Goal: Task Accomplishment & Management: Use online tool/utility

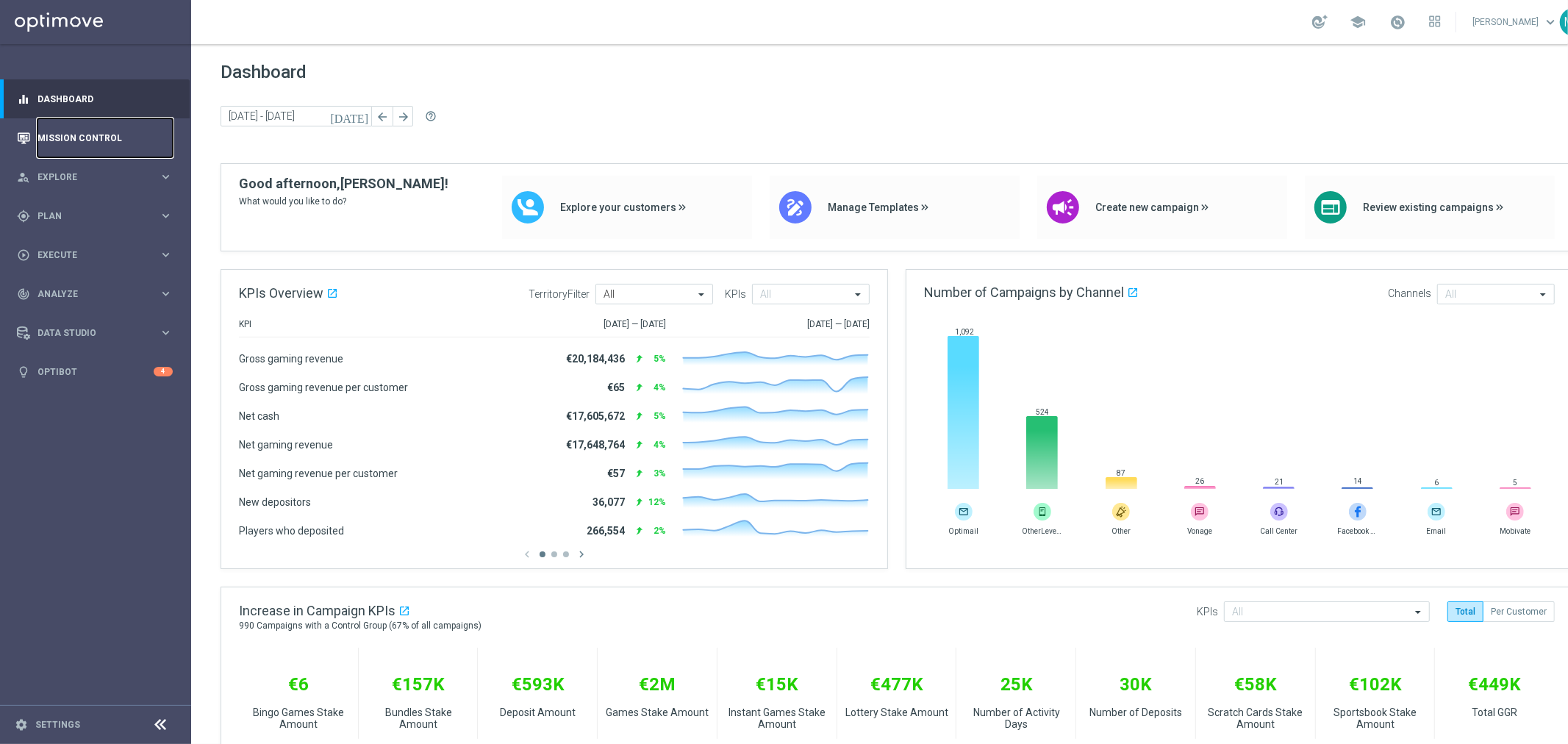
click at [83, 127] on link "Mission Control" at bounding box center [105, 138] width 135 height 39
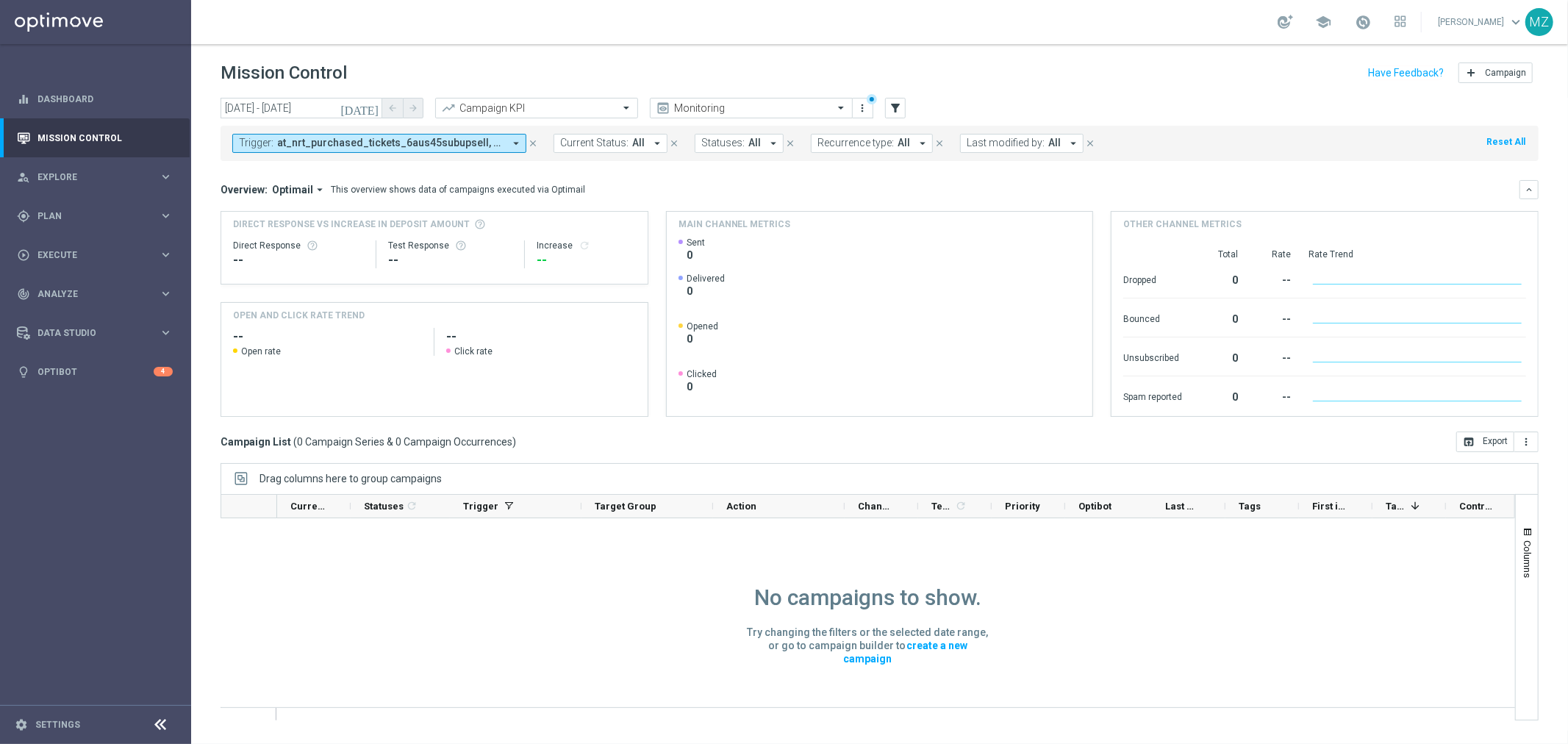
click at [532, 143] on icon "close" at bounding box center [532, 143] width 10 height 10
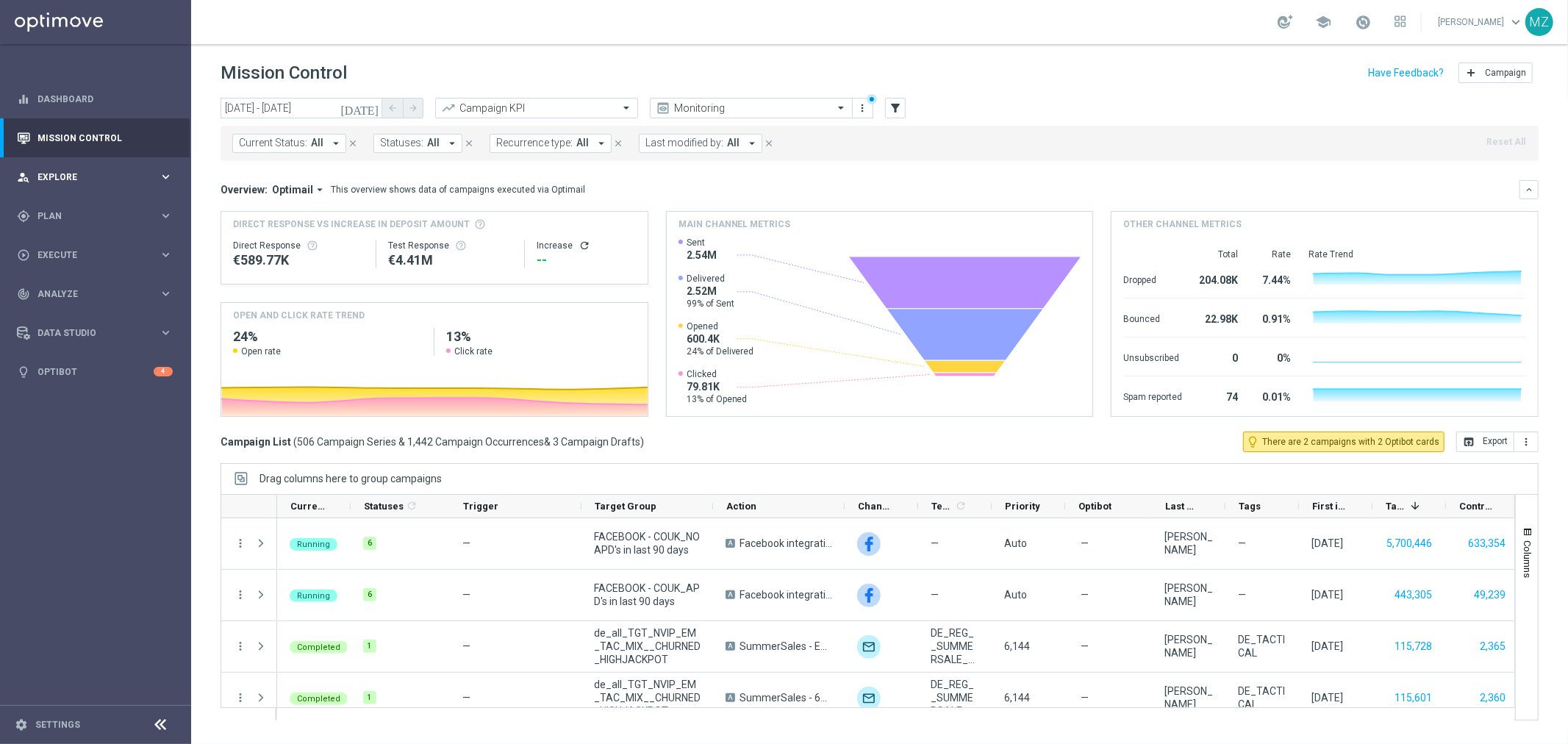
click at [118, 171] on div "person_search Explore" at bounding box center [87, 177] width 142 height 13
click at [139, 379] on div "gps_fixed Plan keyboard_arrow_right" at bounding box center [95, 392] width 190 height 39
click at [106, 249] on link "Target Groups" at bounding box center [95, 246] width 115 height 12
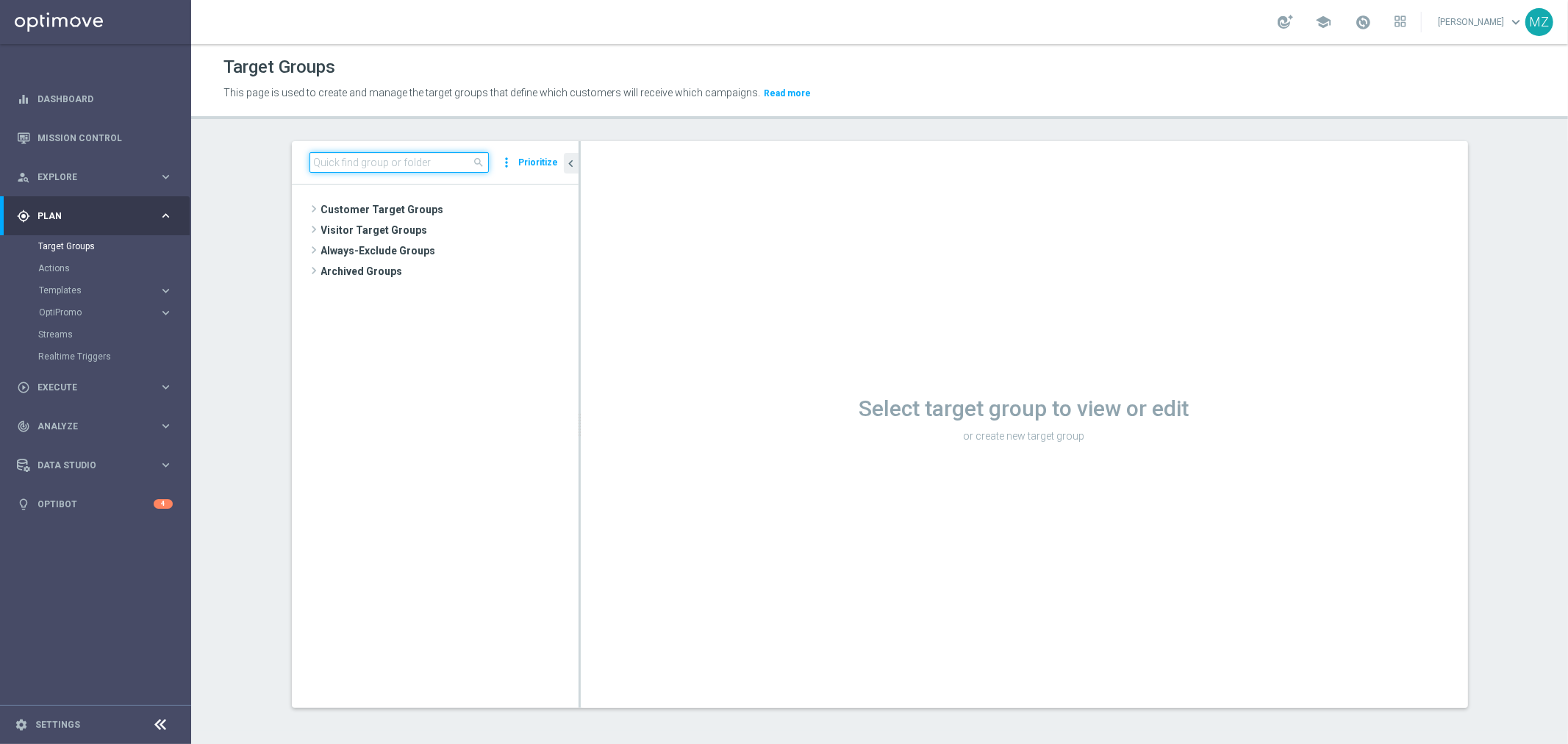
click at [339, 169] on input at bounding box center [399, 162] width 180 height 20
paste input "ALL_SER_MIX__2KTHRESHOLDWEEKLY"
type input "ALL_SER_MIX__2KTHRESHOLDWEEKLY"
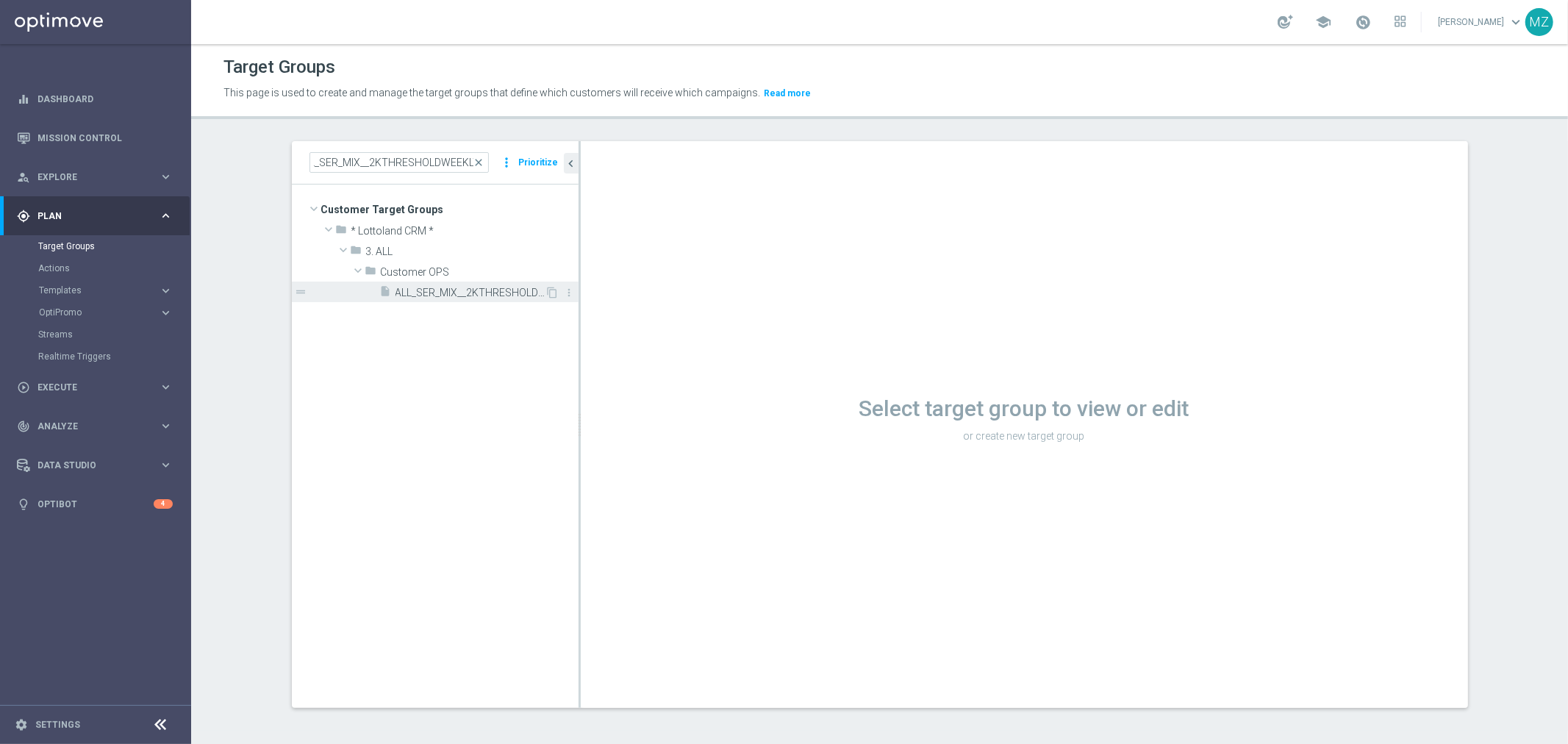
click at [441, 287] on span "ALL_SER_MIX__2KTHRESHOLDWEEKLY" at bounding box center [470, 294] width 150 height 13
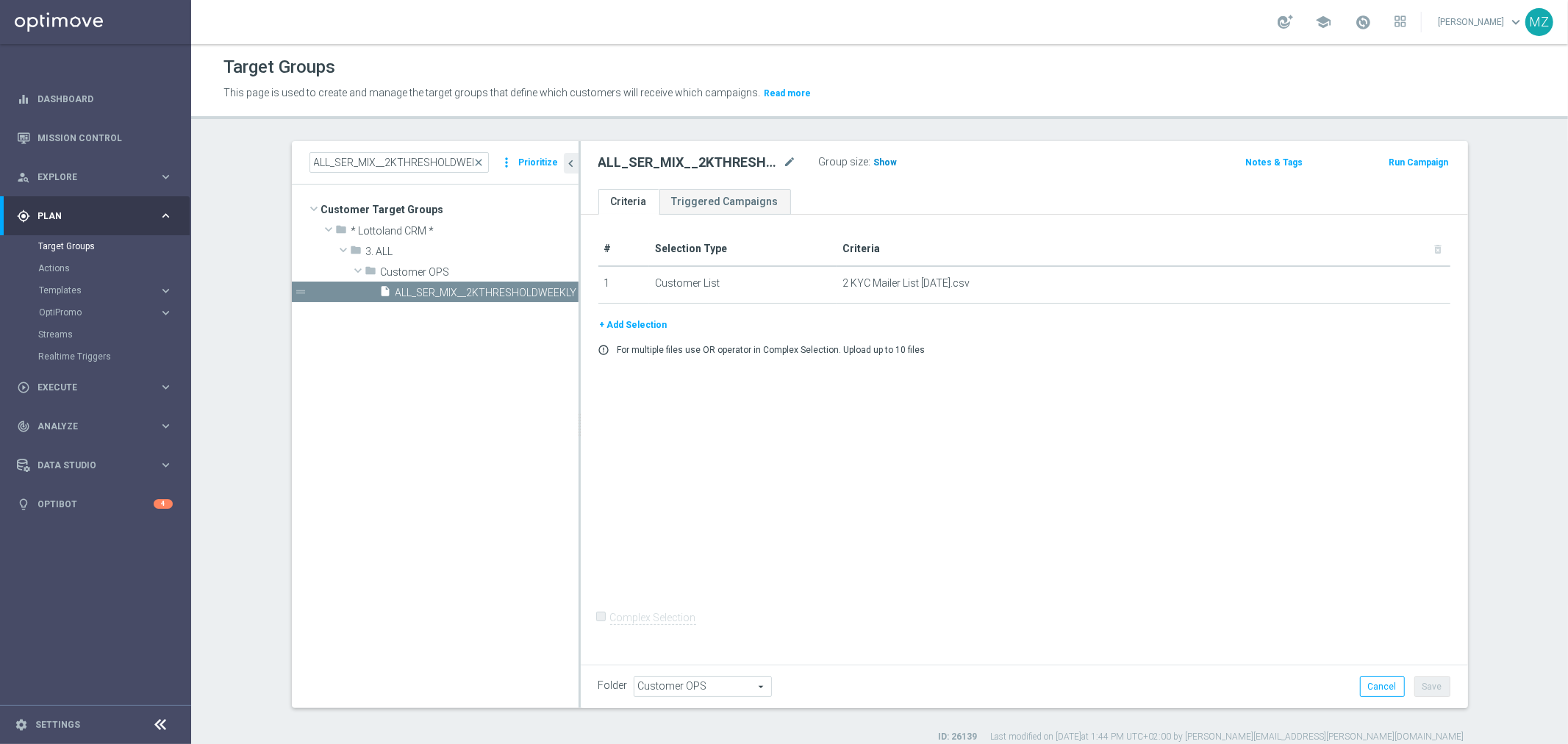
click at [884, 154] on h3 "Show" at bounding box center [885, 162] width 27 height 17
click at [619, 327] on button "+ Add Selection" at bounding box center [633, 325] width 71 height 17
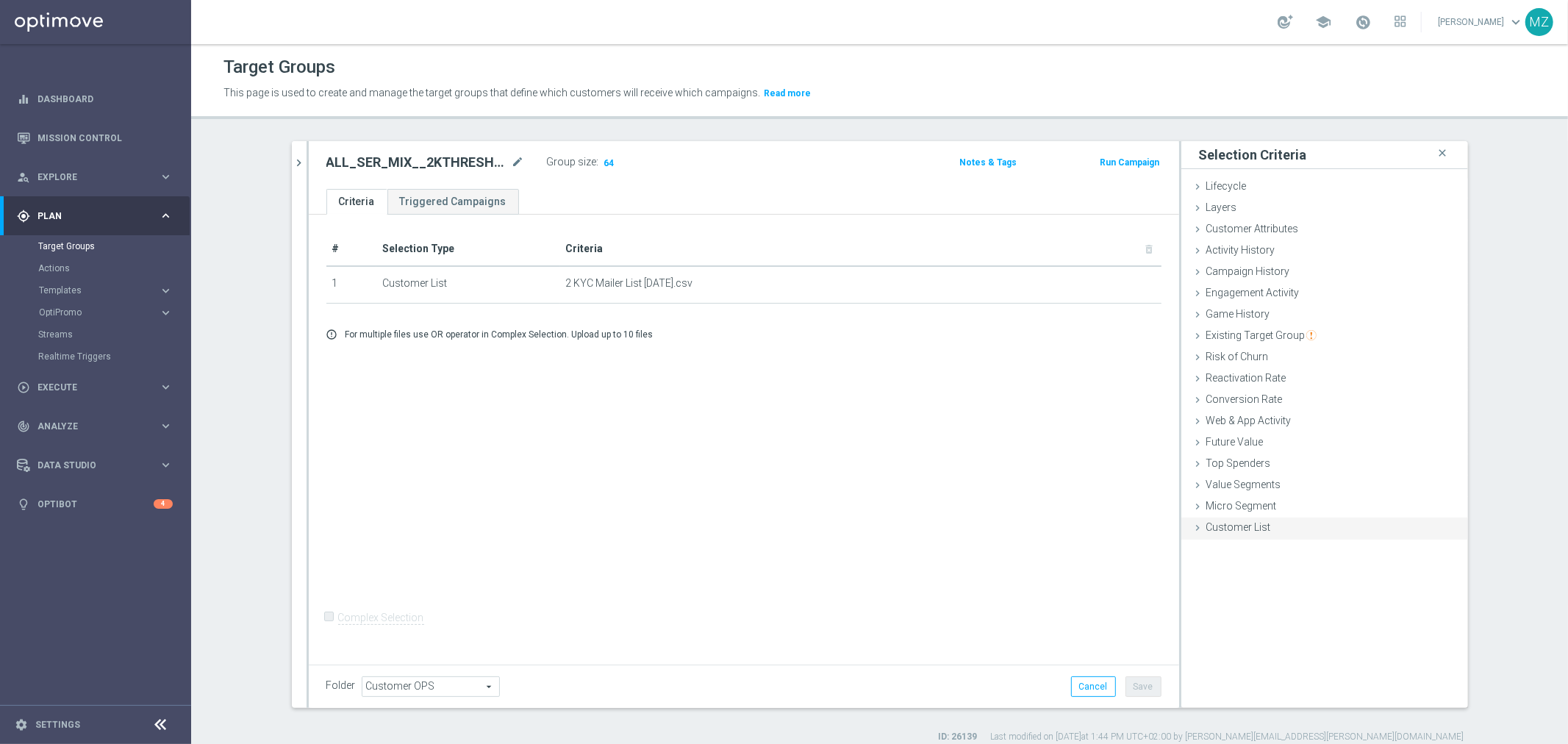
click at [1259, 522] on span "Customer List" at bounding box center [1239, 527] width 65 height 12
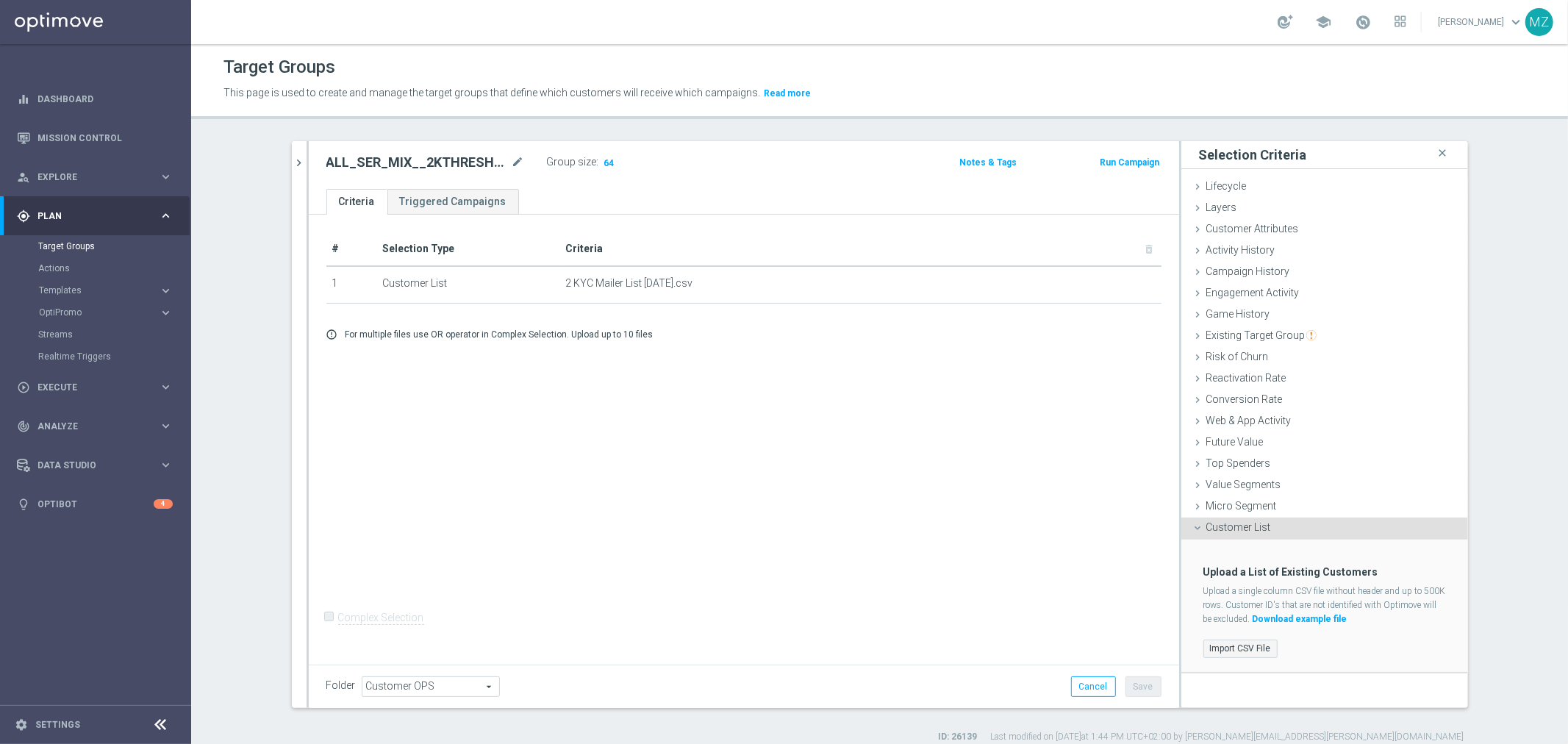
click at [1244, 650] on label "Import CSV File" at bounding box center [1240, 649] width 74 height 18
click at [0, 0] on input "Import CSV File" at bounding box center [0, 0] width 0 height 0
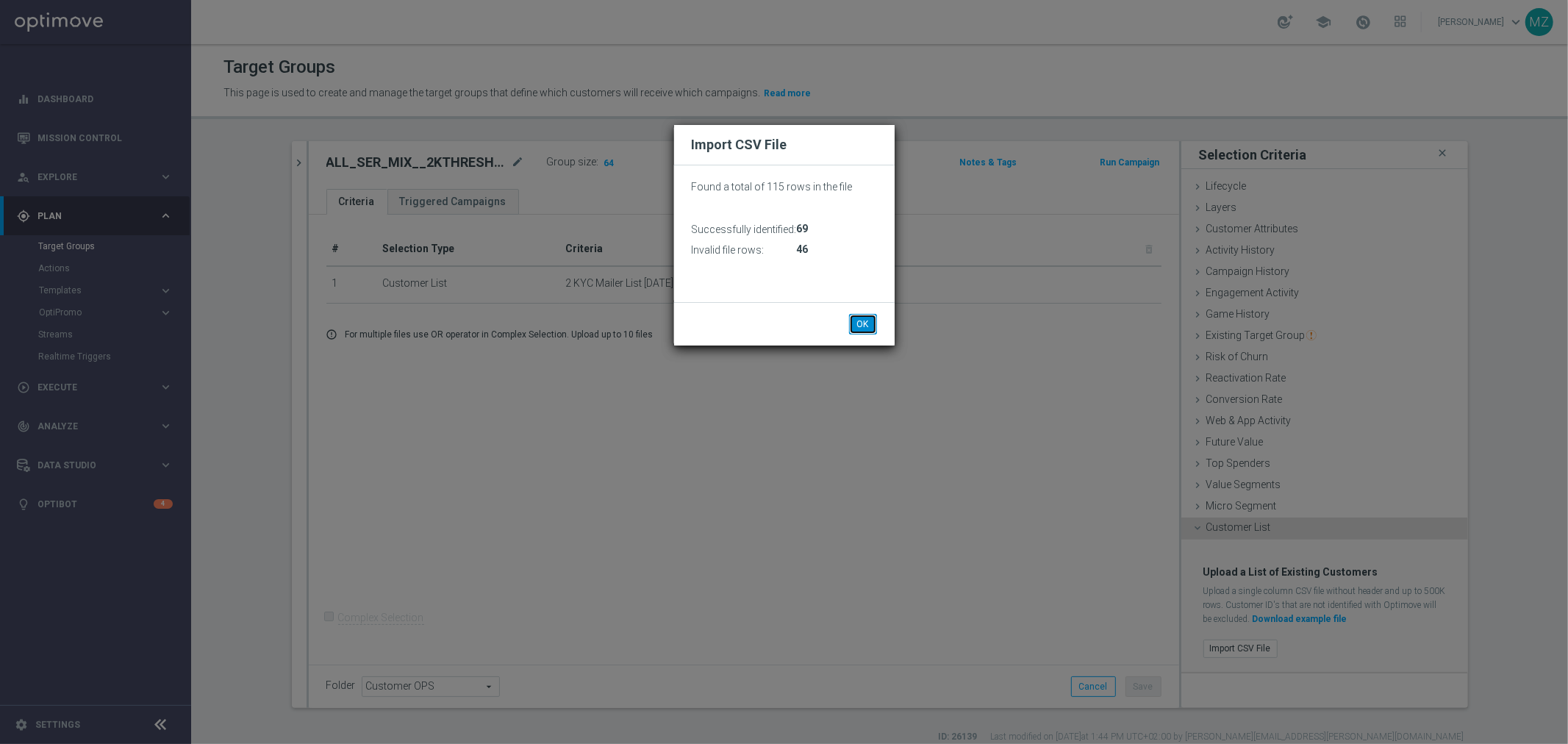
click at [864, 316] on button "OK" at bounding box center [863, 324] width 28 height 20
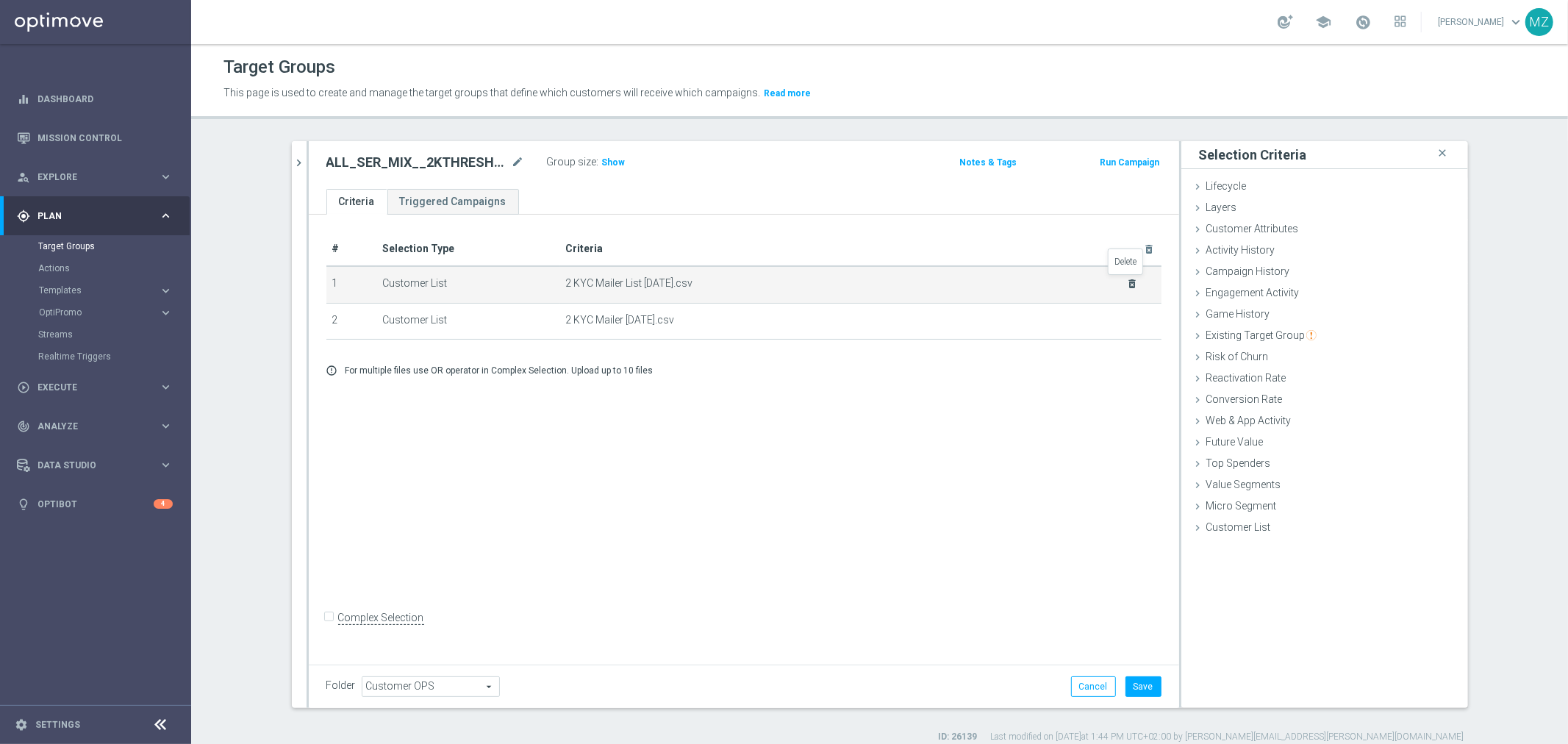
click at [1128, 280] on icon "delete_forever" at bounding box center [1132, 283] width 12 height 12
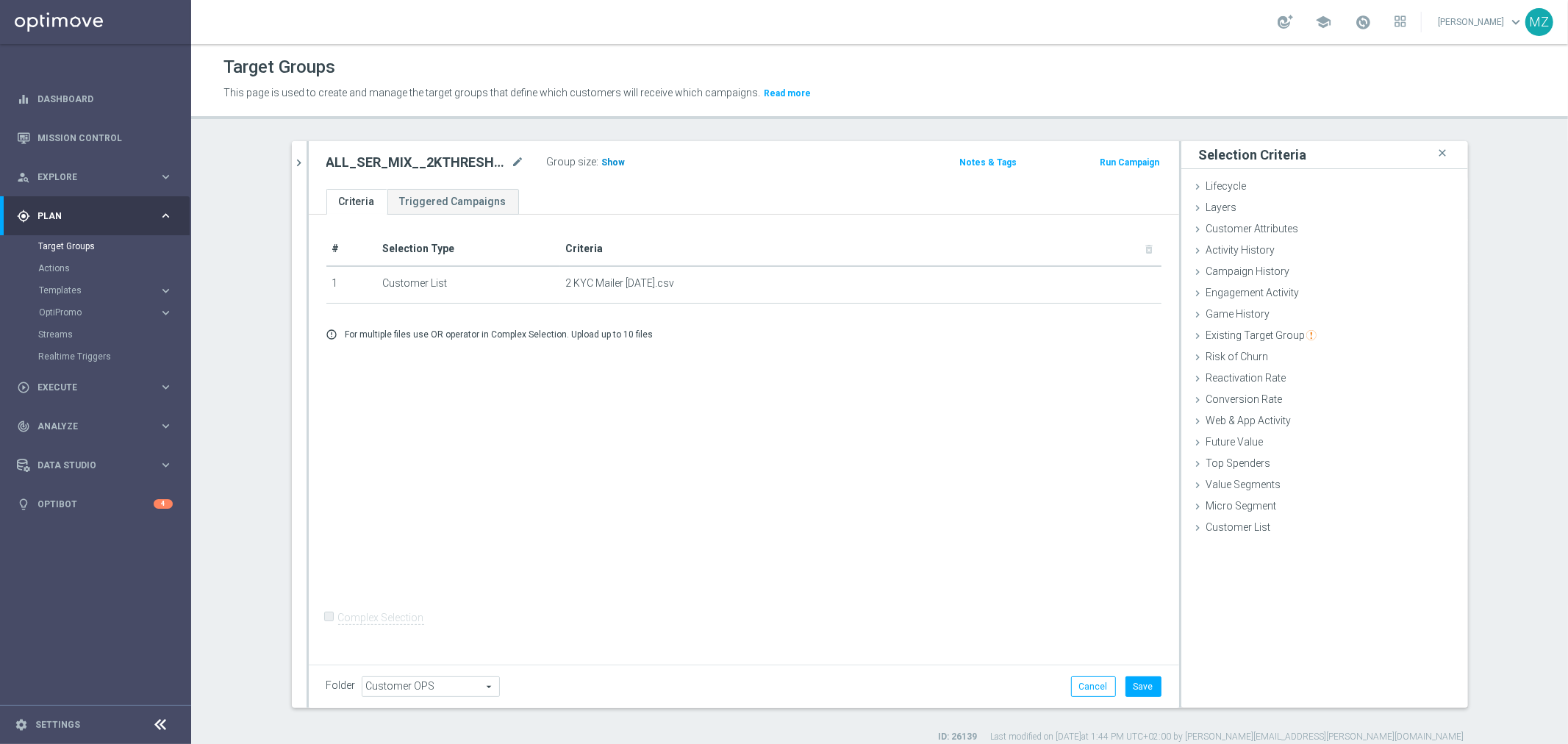
click at [602, 160] on span "Show" at bounding box center [614, 161] width 24 height 10
click at [1142, 689] on button "Save" at bounding box center [1143, 686] width 36 height 20
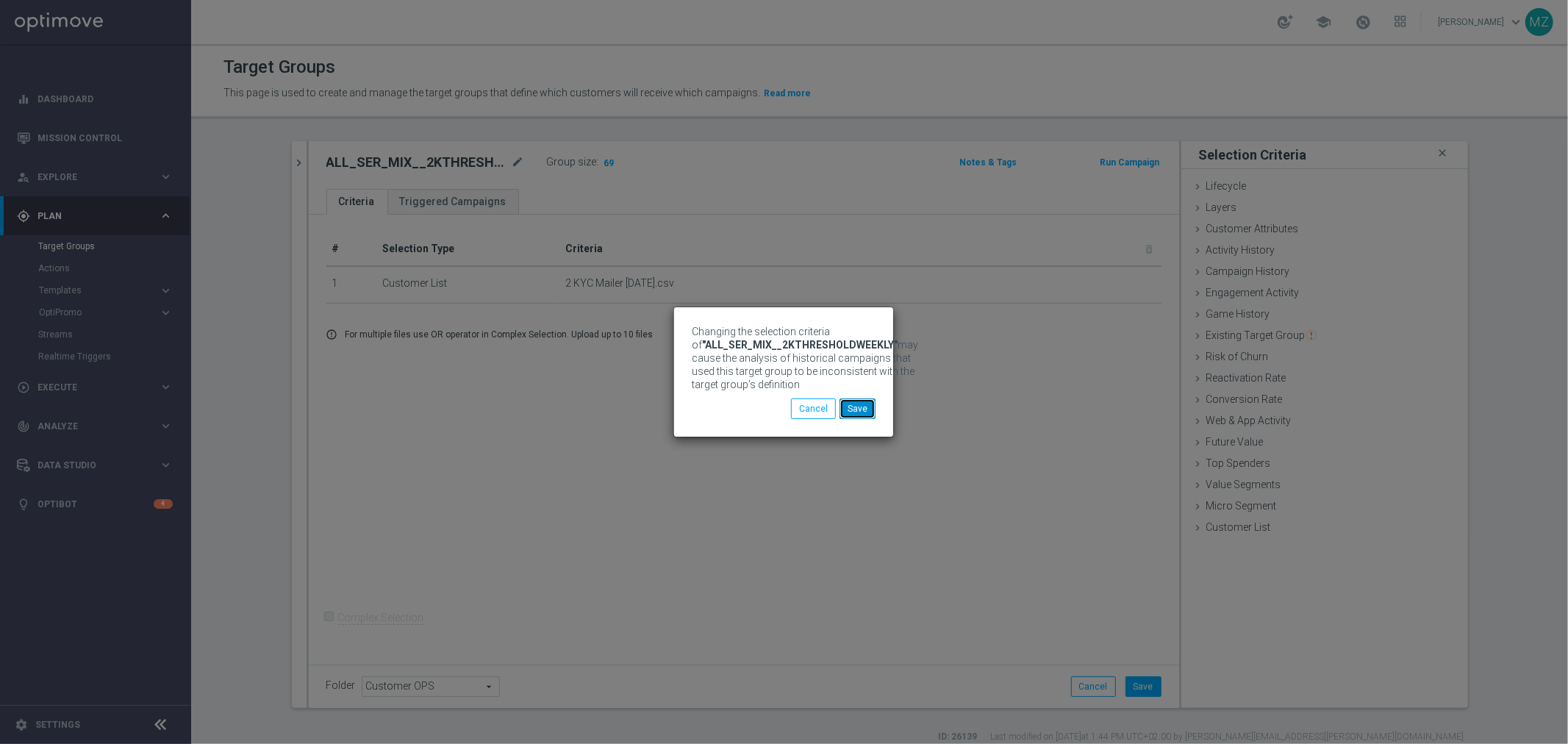
click at [864, 414] on button "Save" at bounding box center [857, 408] width 36 height 20
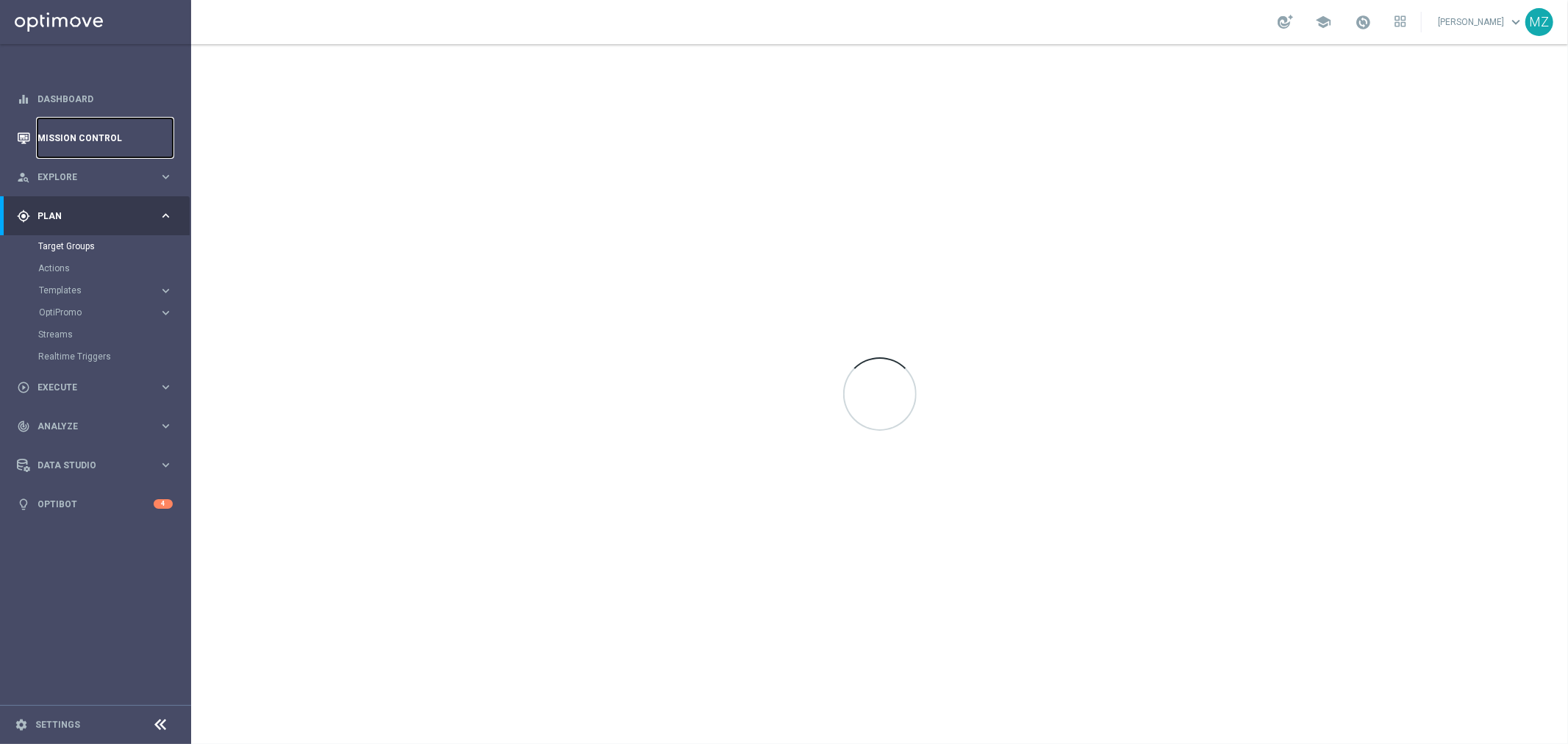
click at [63, 131] on link "Mission Control" at bounding box center [105, 138] width 135 height 39
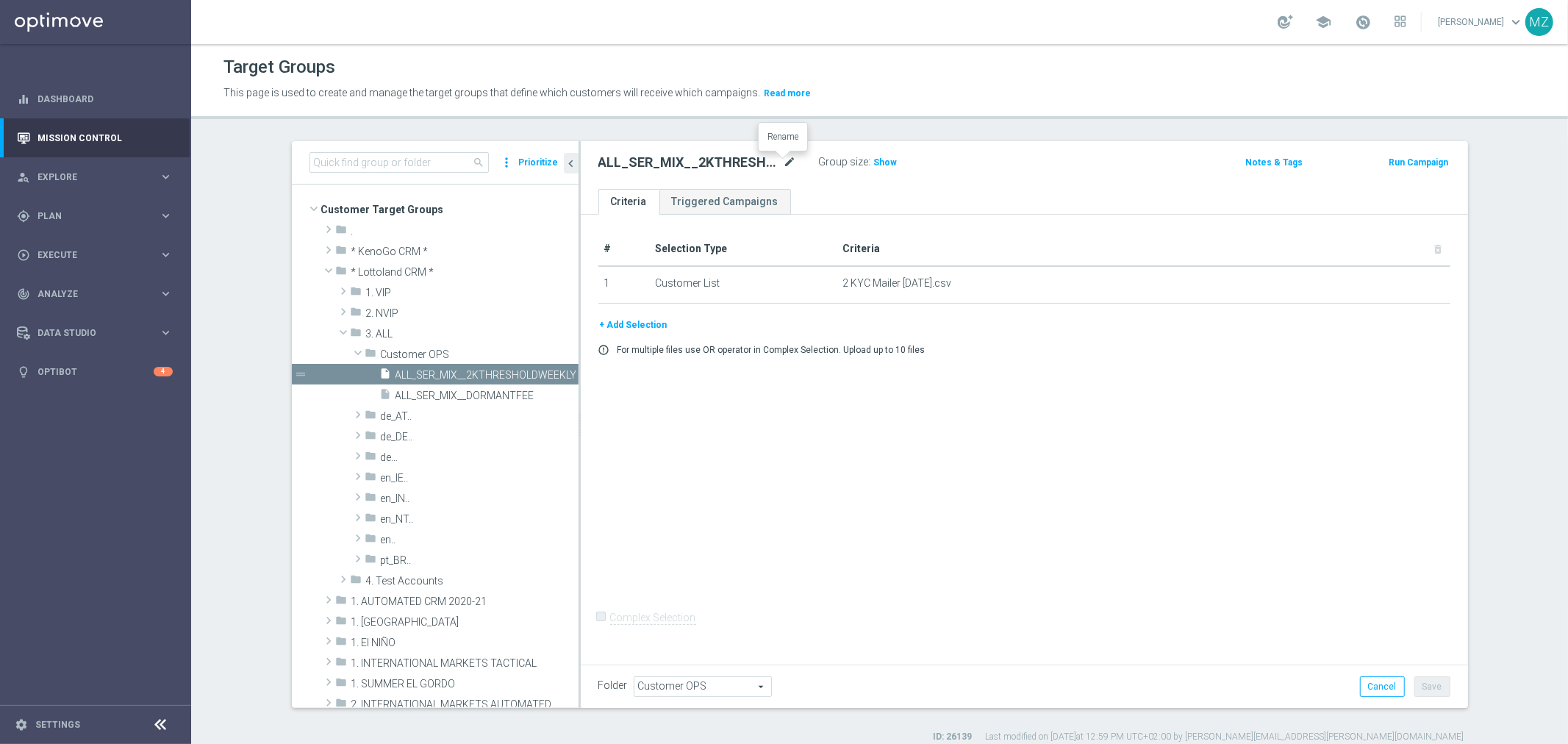
click at [784, 156] on icon "mode_edit" at bounding box center [790, 161] width 13 height 17
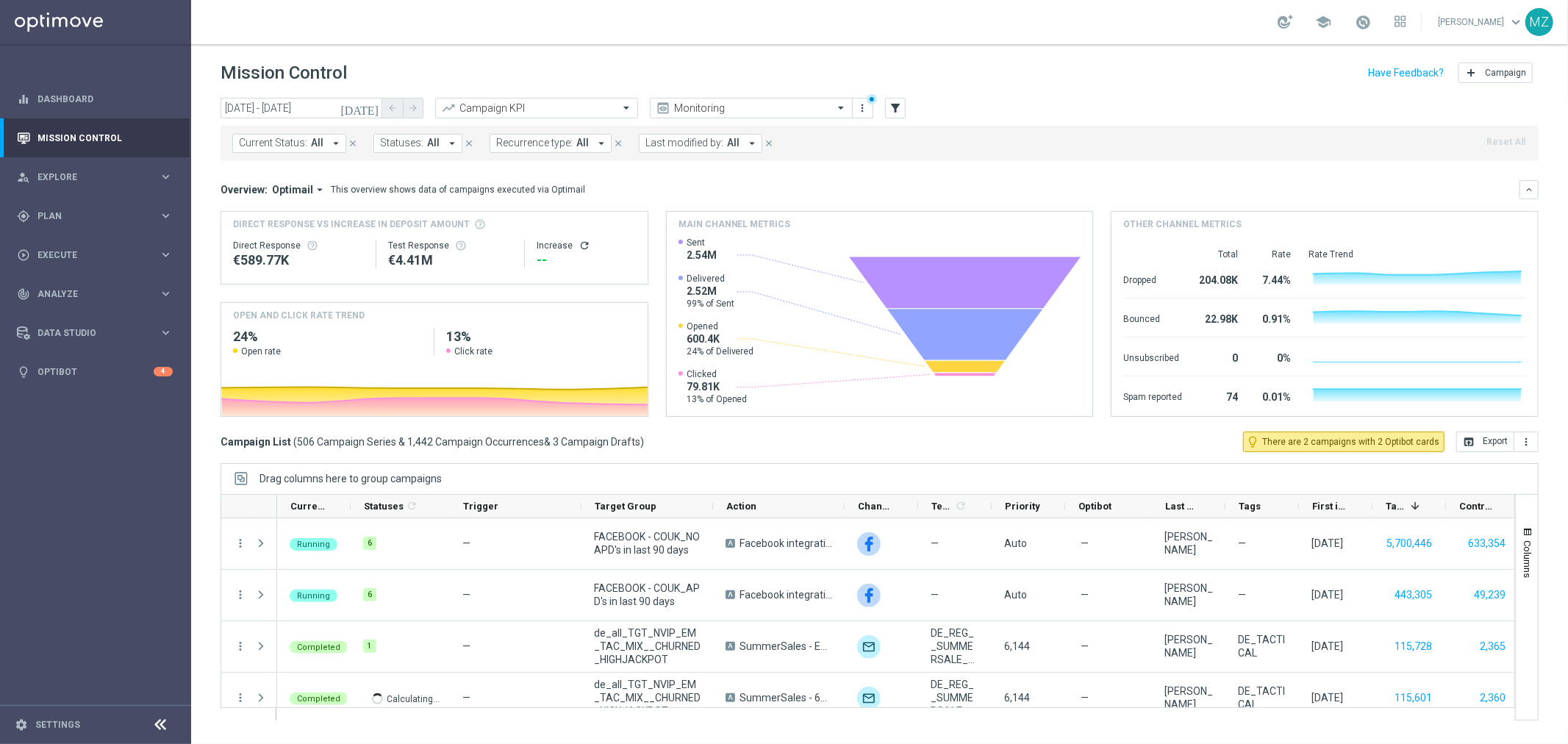
click at [372, 106] on icon "[DATE]" at bounding box center [360, 108] width 39 height 13
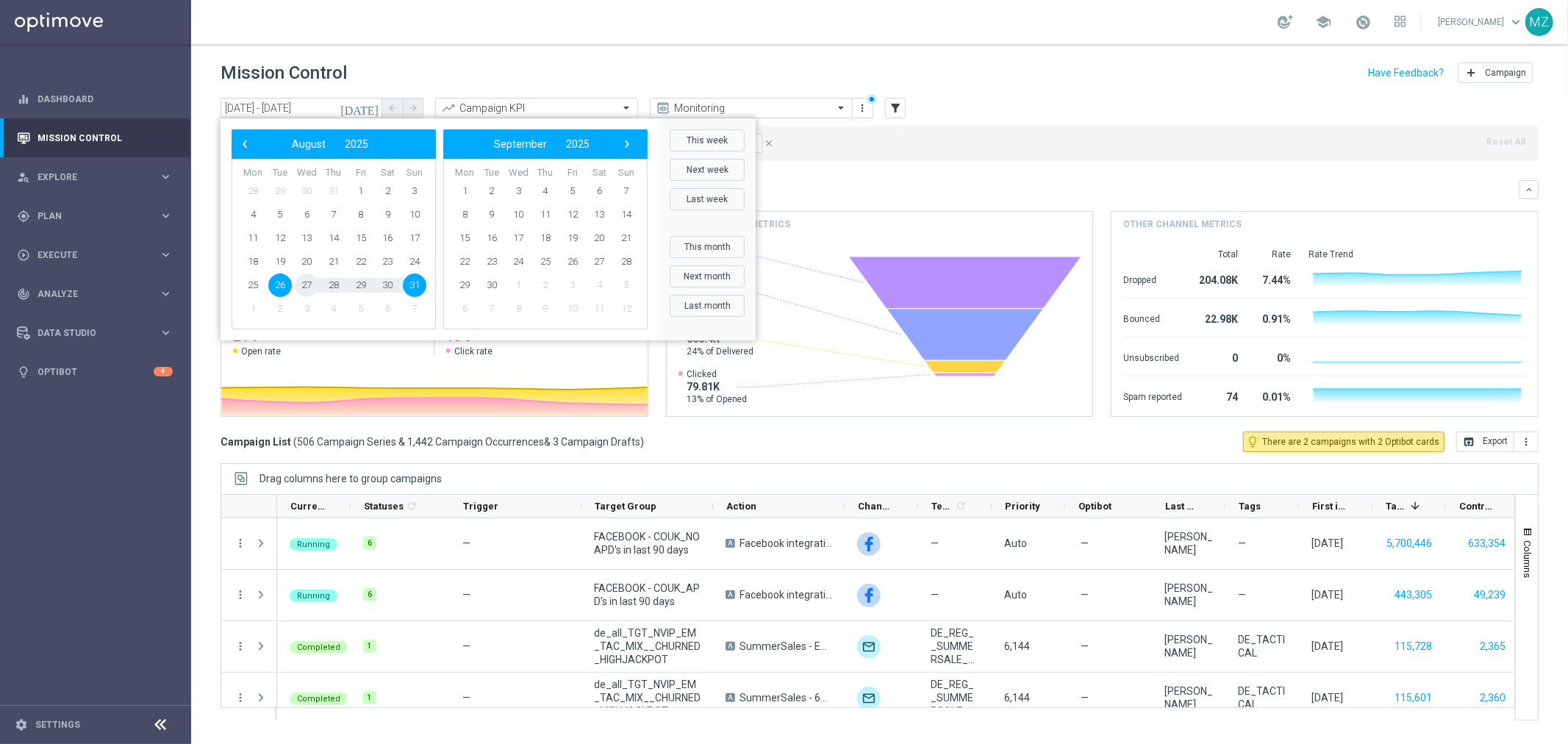
click at [313, 283] on span "27" at bounding box center [306, 285] width 24 height 24
type input "[DATE] - [DATE]"
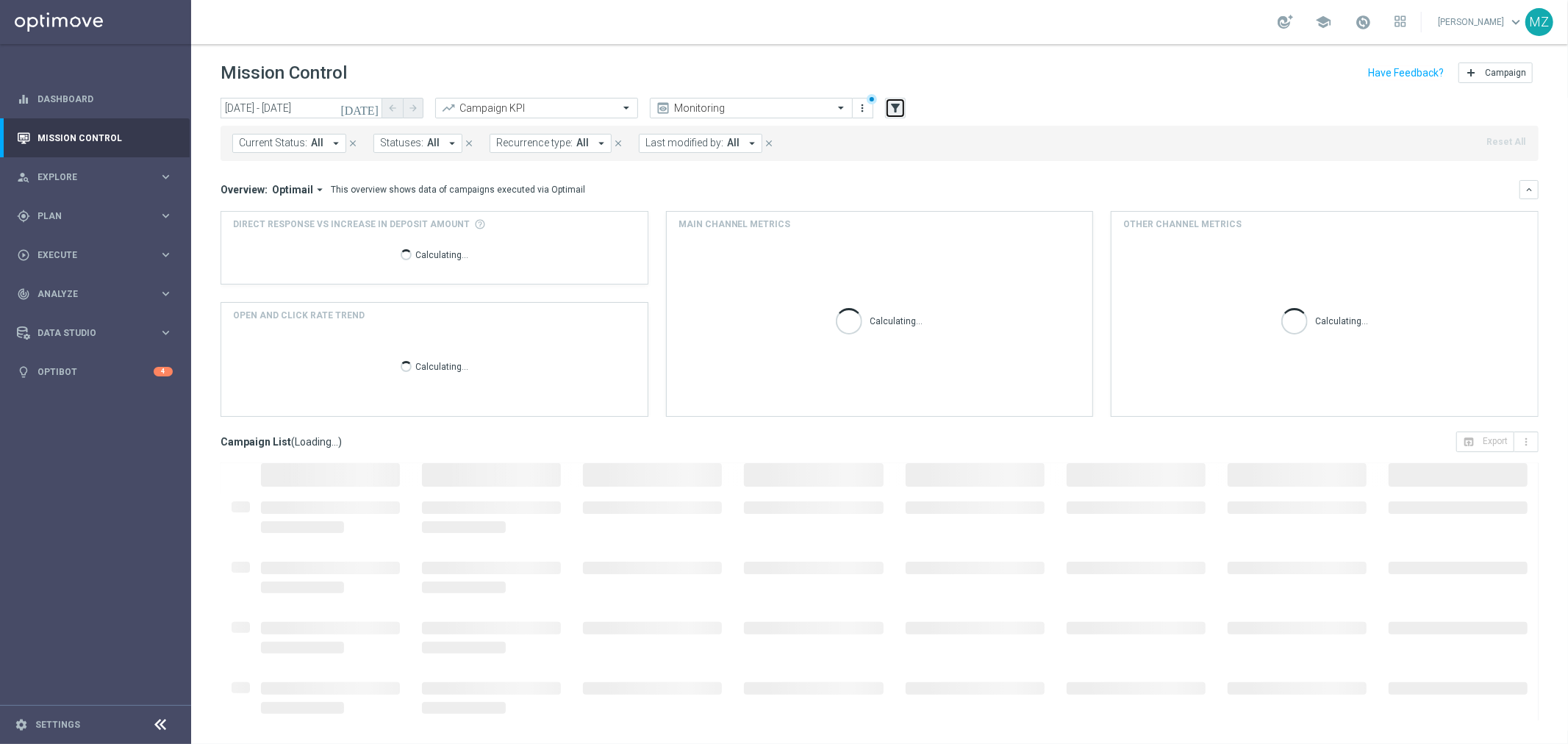
click at [893, 115] on button "filter_alt" at bounding box center [895, 108] width 20 height 20
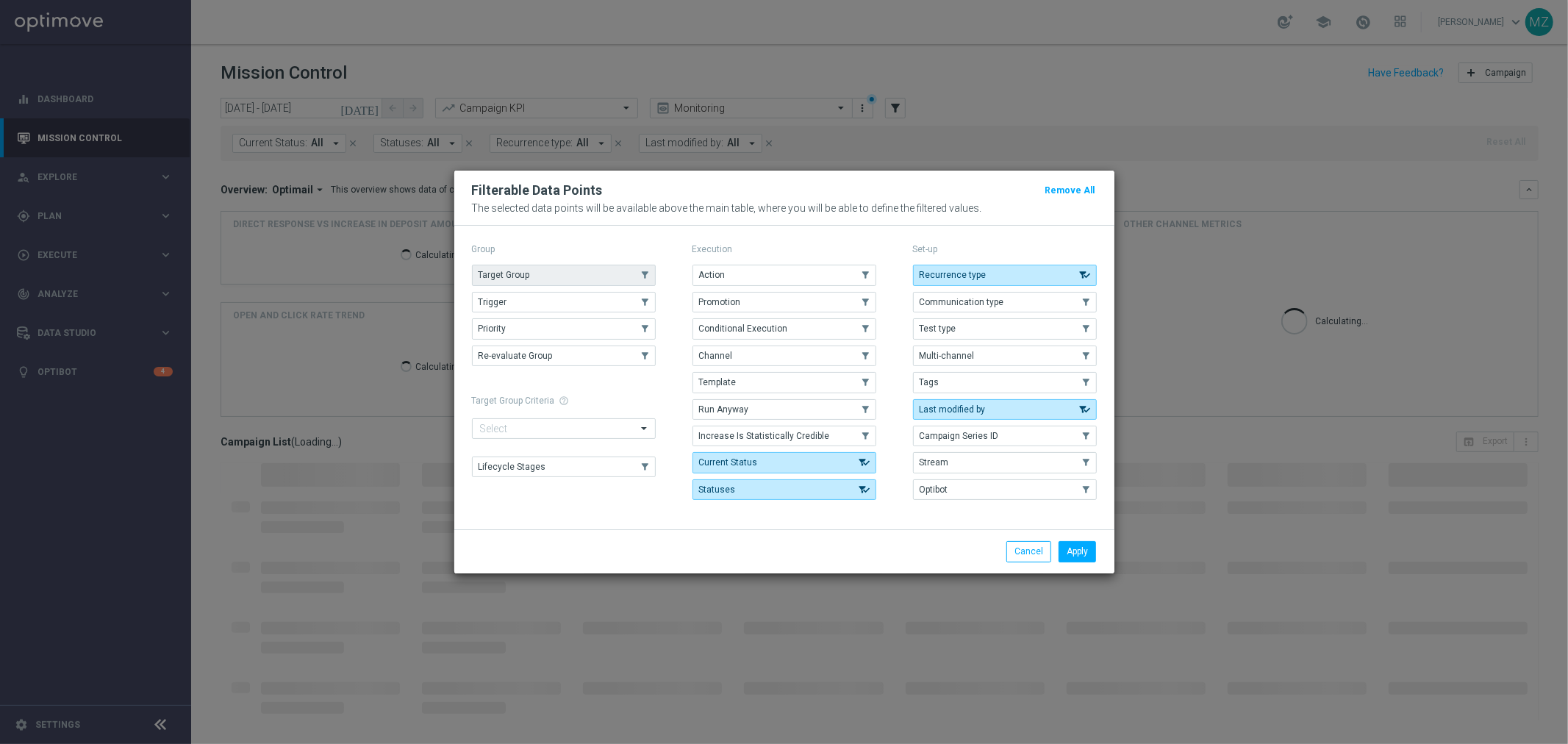
click at [535, 270] on button "Target Group" at bounding box center [563, 274] width 183 height 20
click at [524, 299] on button "Trigger" at bounding box center [563, 302] width 183 height 20
click at [1079, 548] on button "Apply" at bounding box center [1077, 551] width 38 height 20
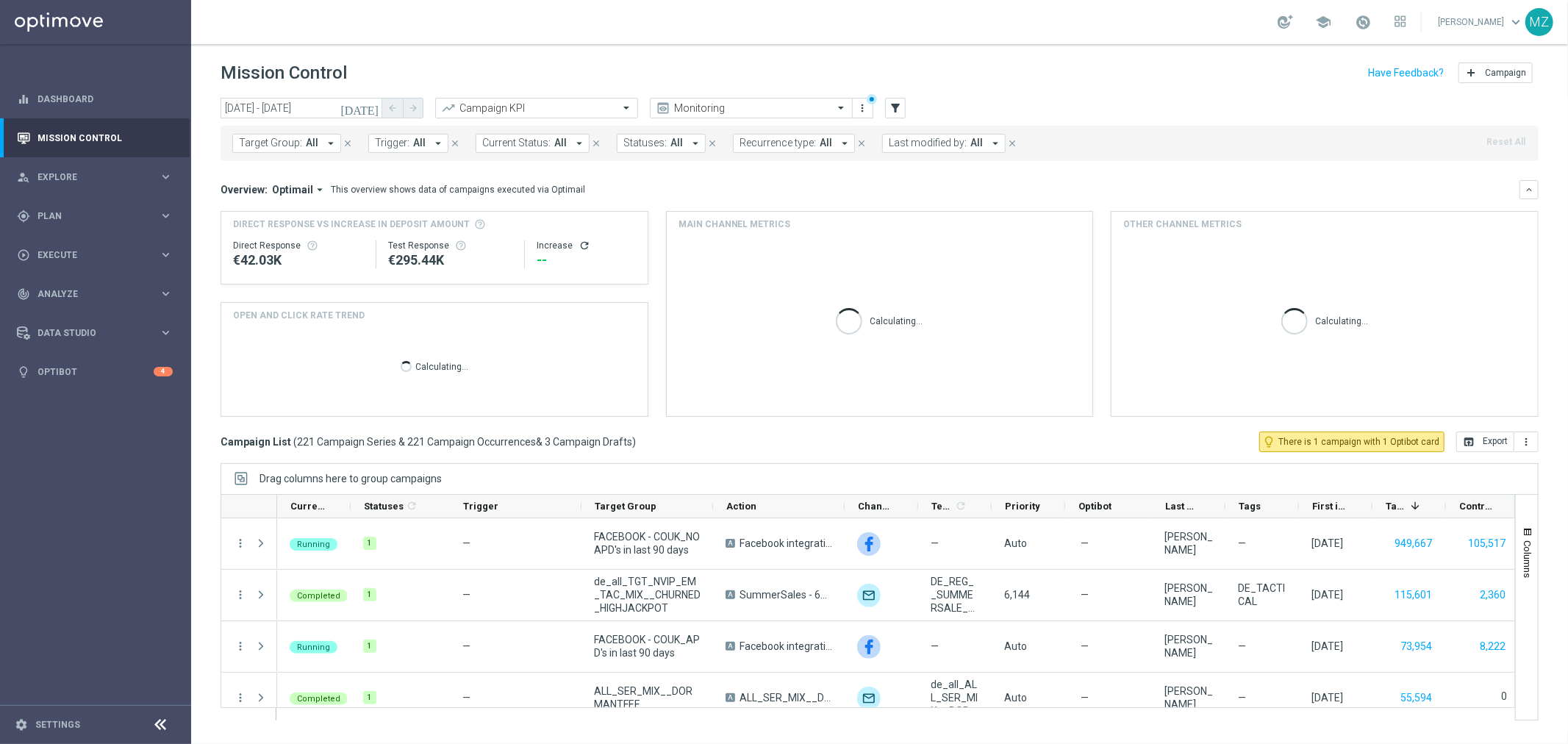
click at [281, 148] on span "Target Group:" at bounding box center [270, 143] width 63 height 13
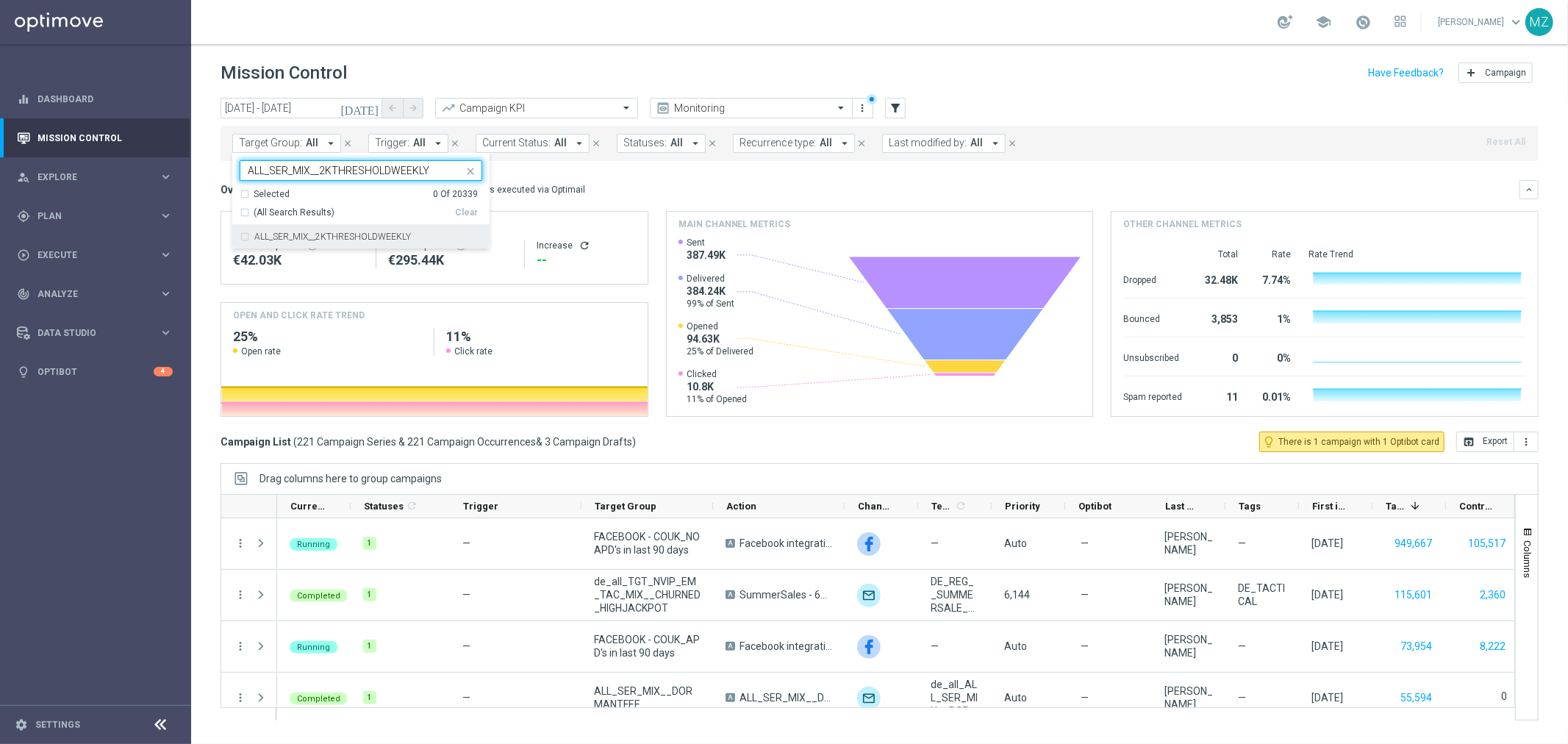
click at [300, 236] on label "ALL_SER_MIX__2KTHRESHOLDWEEKLY" at bounding box center [332, 237] width 157 height 9
type input "ALL_SER_MIX__2KTHRESHOLDWEEKLY"
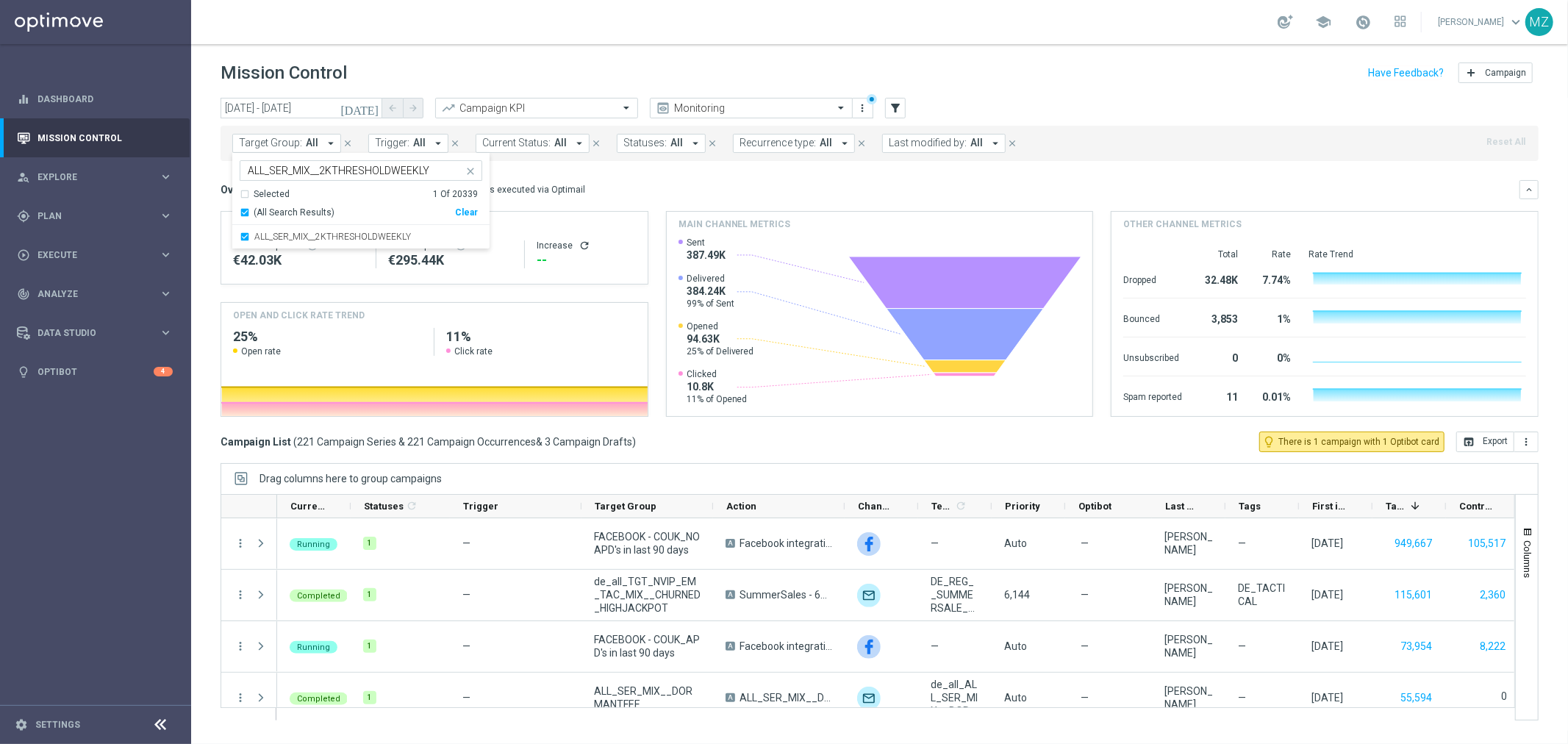
click at [1158, 75] on div "Mission Control add Campaign" at bounding box center [879, 72] width 1318 height 28
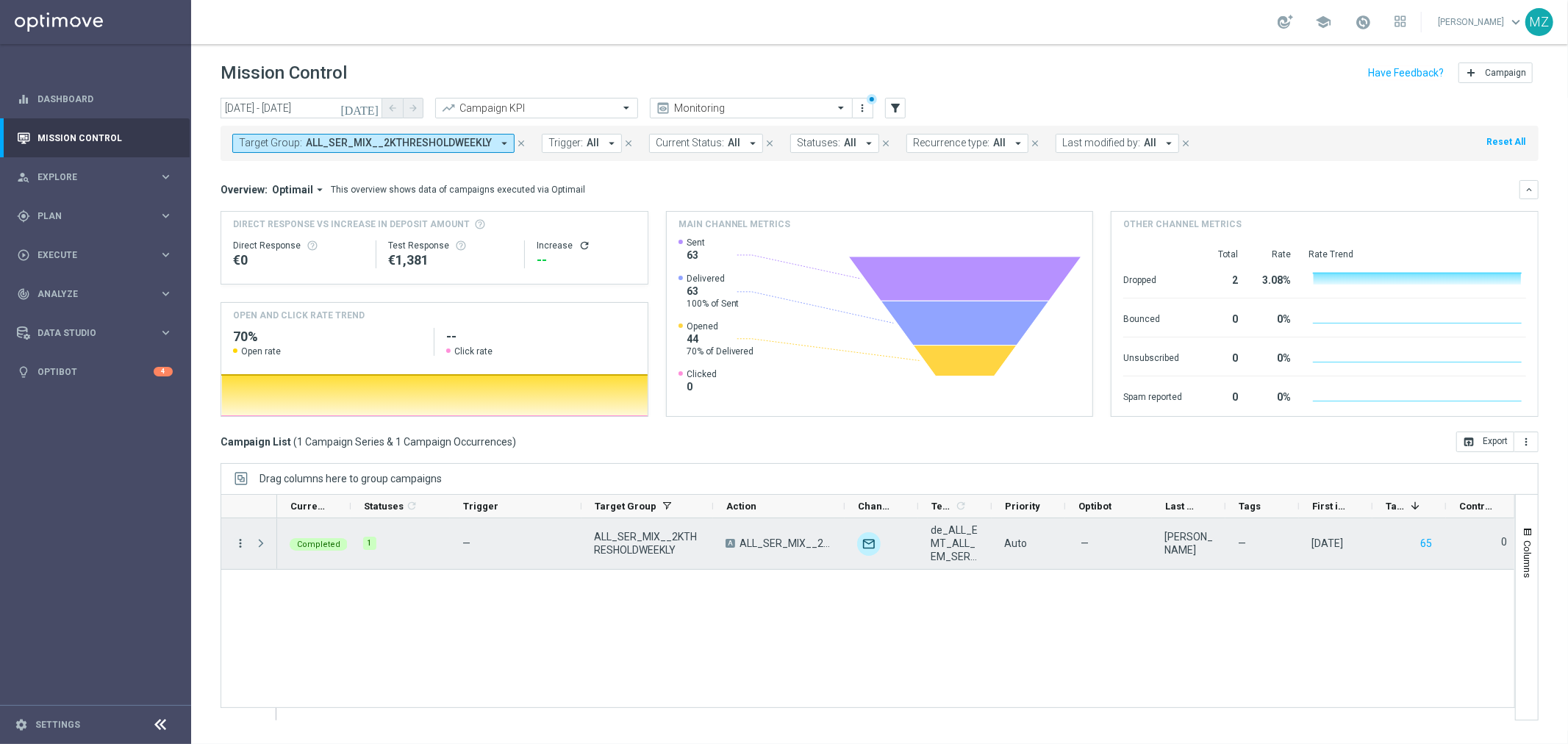
click at [239, 539] on icon "more_vert" at bounding box center [240, 543] width 13 height 13
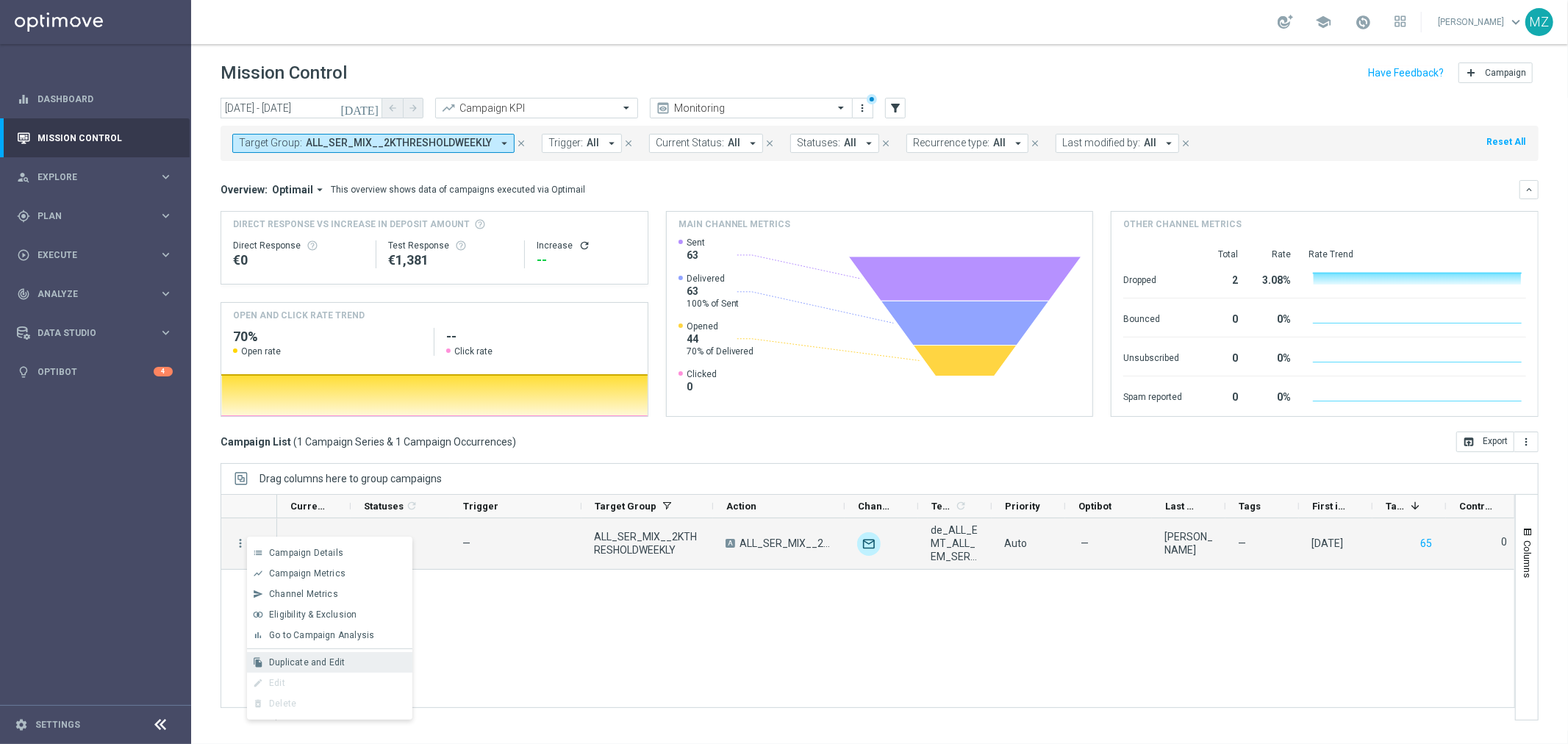
click at [317, 660] on span "Duplicate and Edit" at bounding box center [306, 661] width 76 height 10
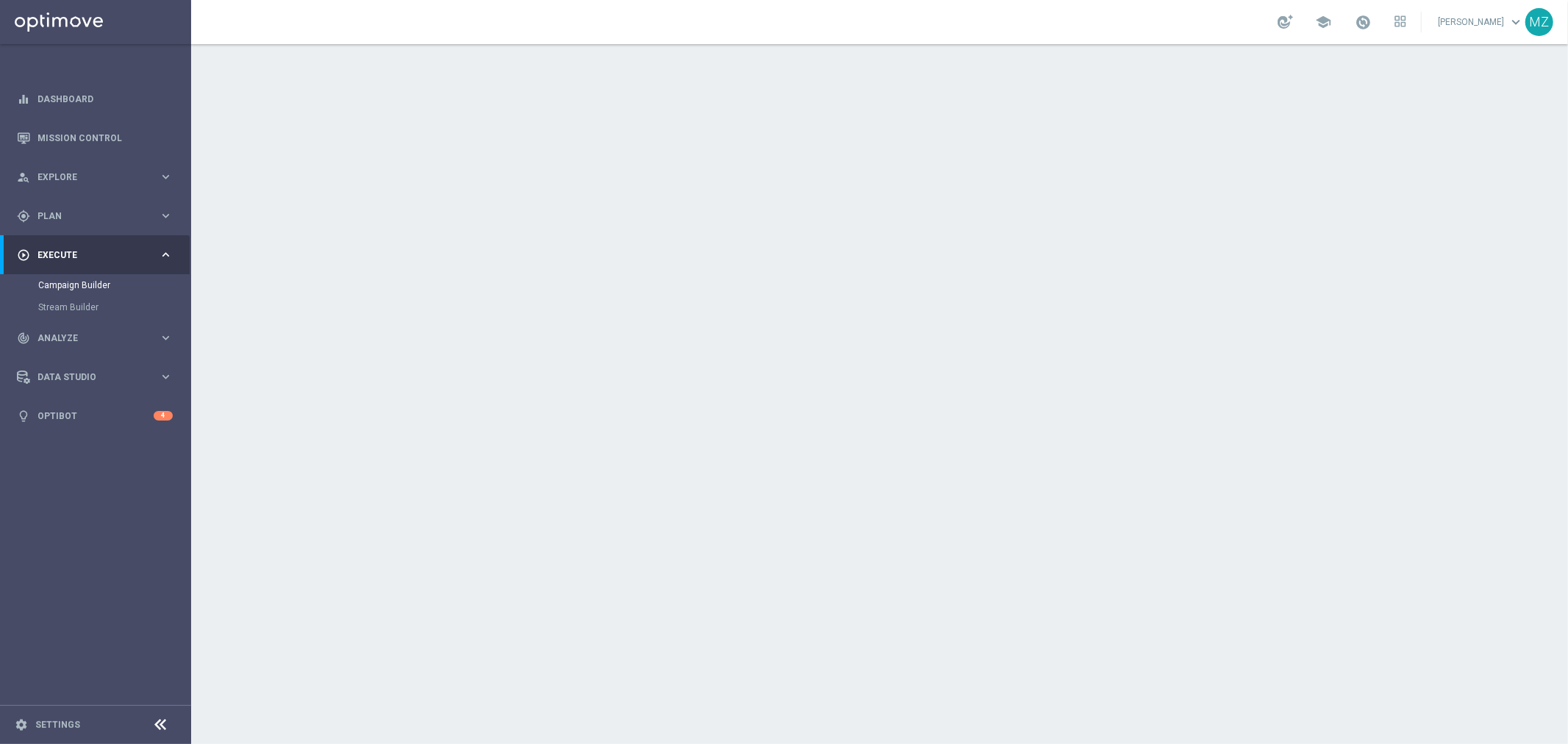
click at [1274, 272] on icon "keyboard_arrow_down" at bounding box center [1280, 269] width 22 height 22
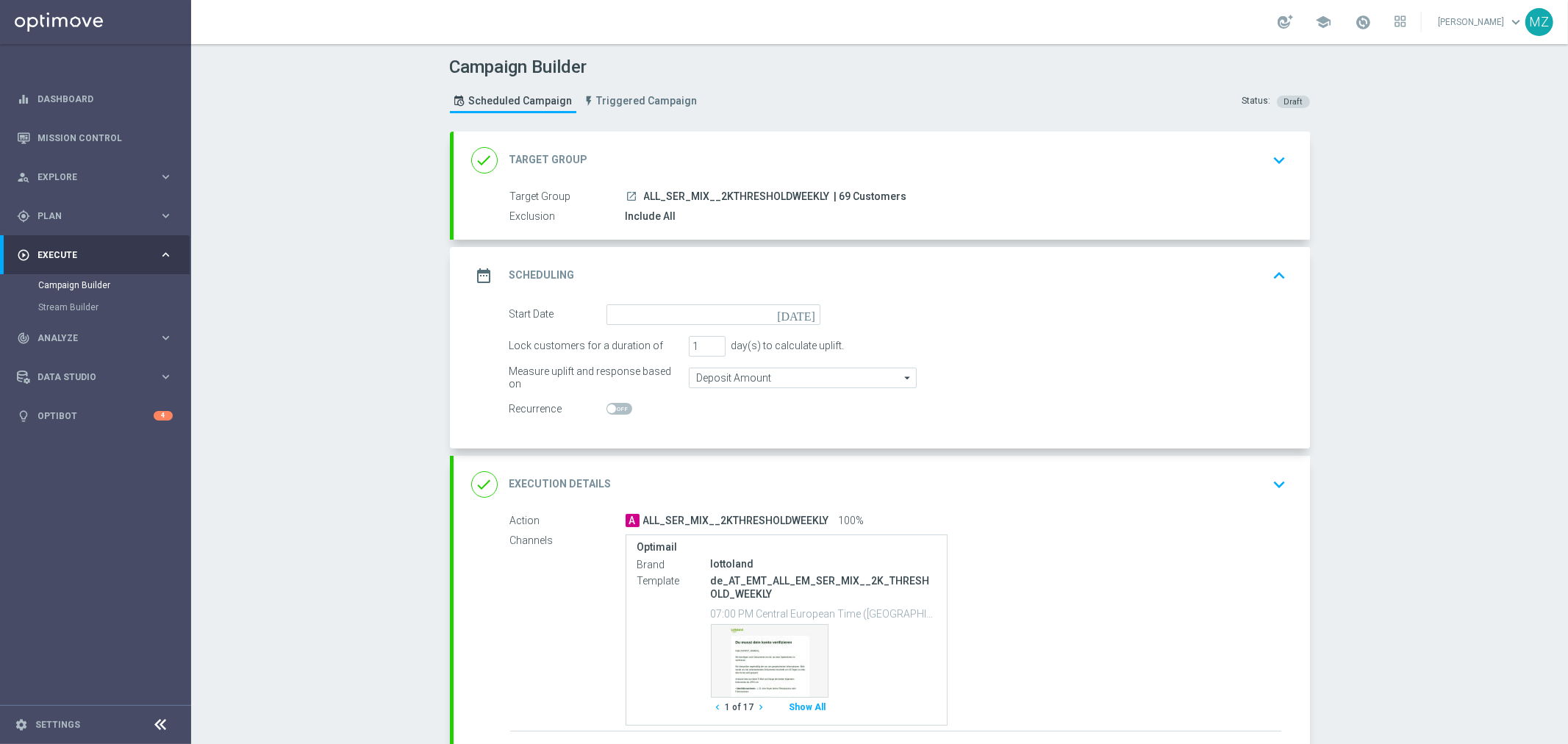
click at [803, 309] on icon "[DATE]" at bounding box center [798, 313] width 43 height 17
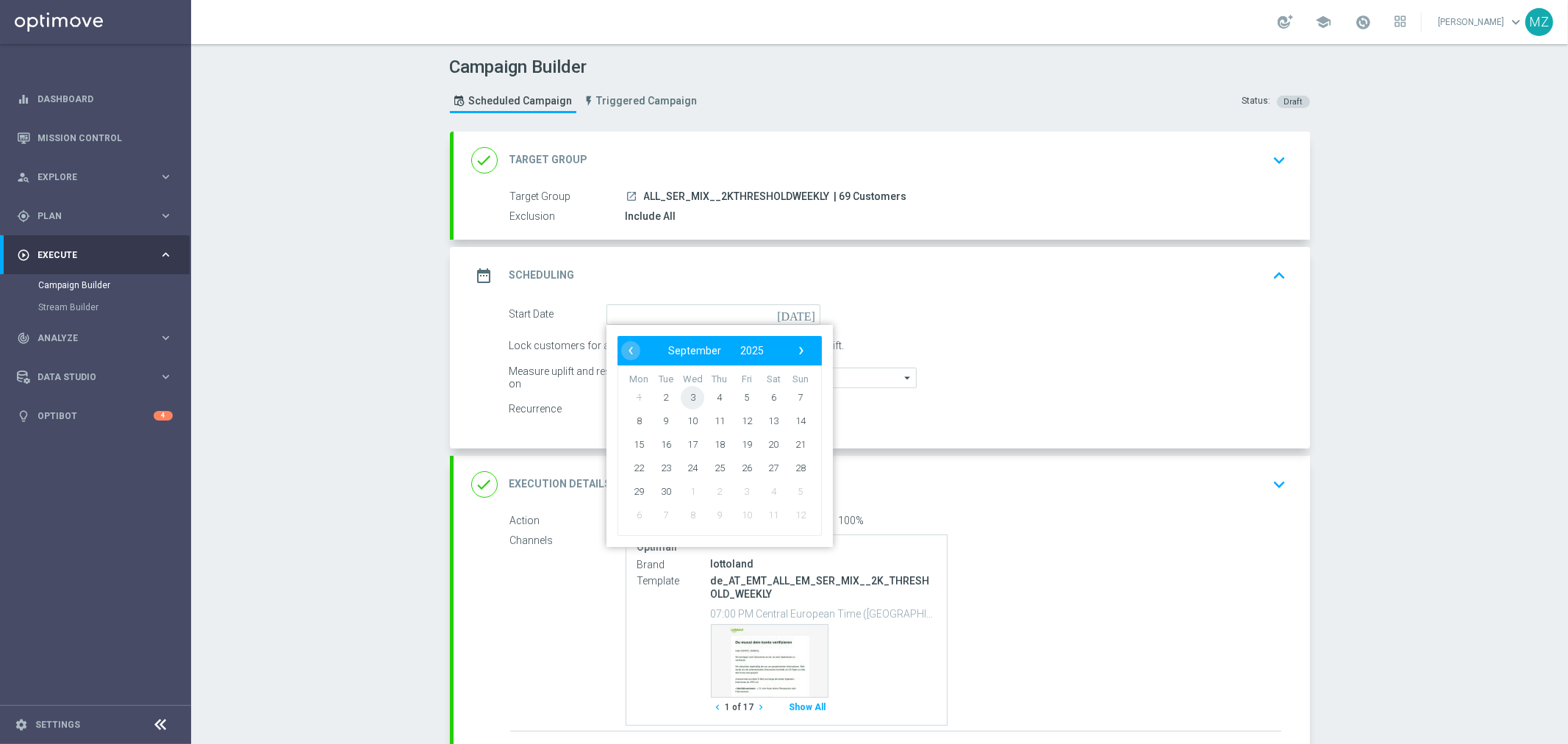
click at [684, 402] on span "3" at bounding box center [693, 397] width 24 height 24
type input "03 Sep 2025"
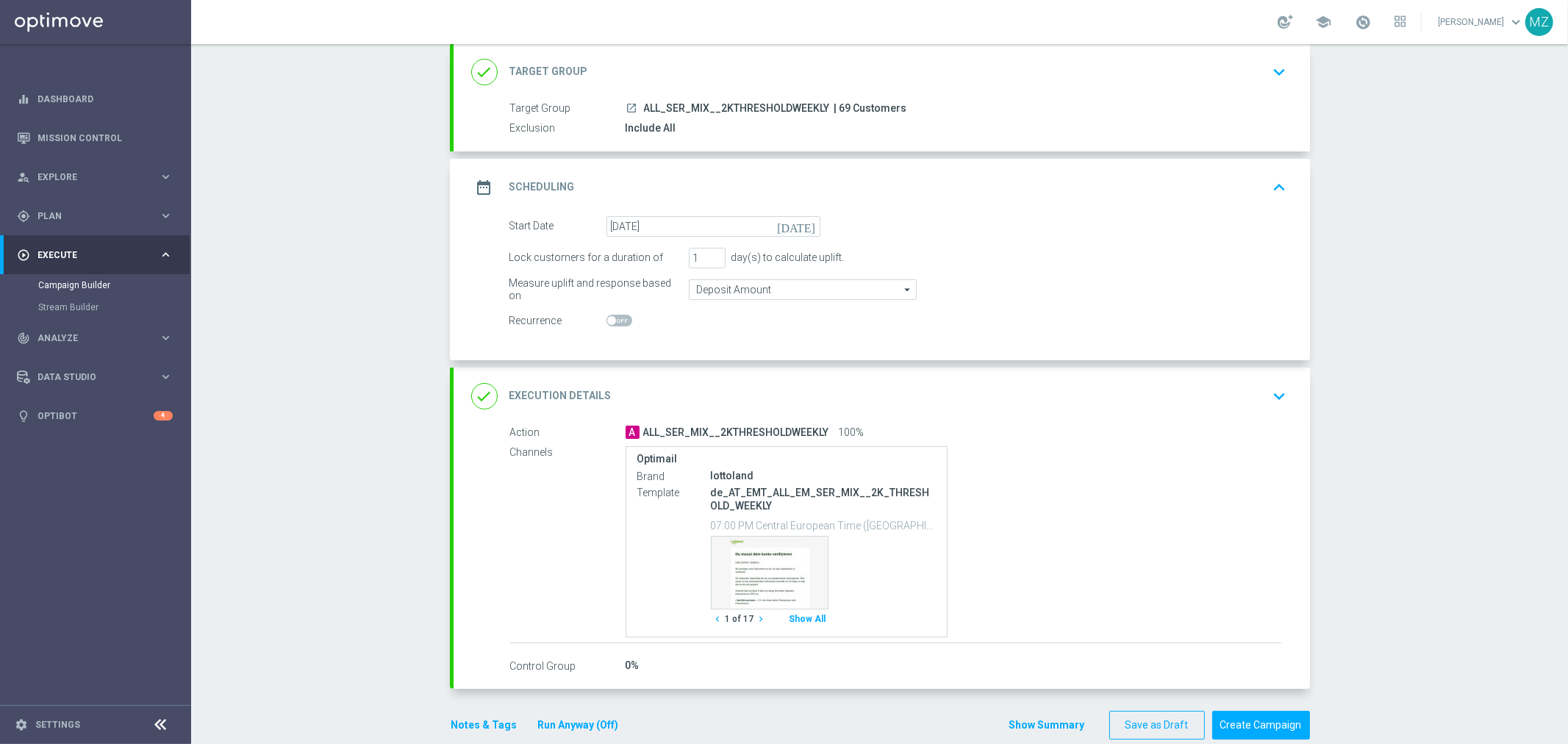
scroll to position [111, 0]
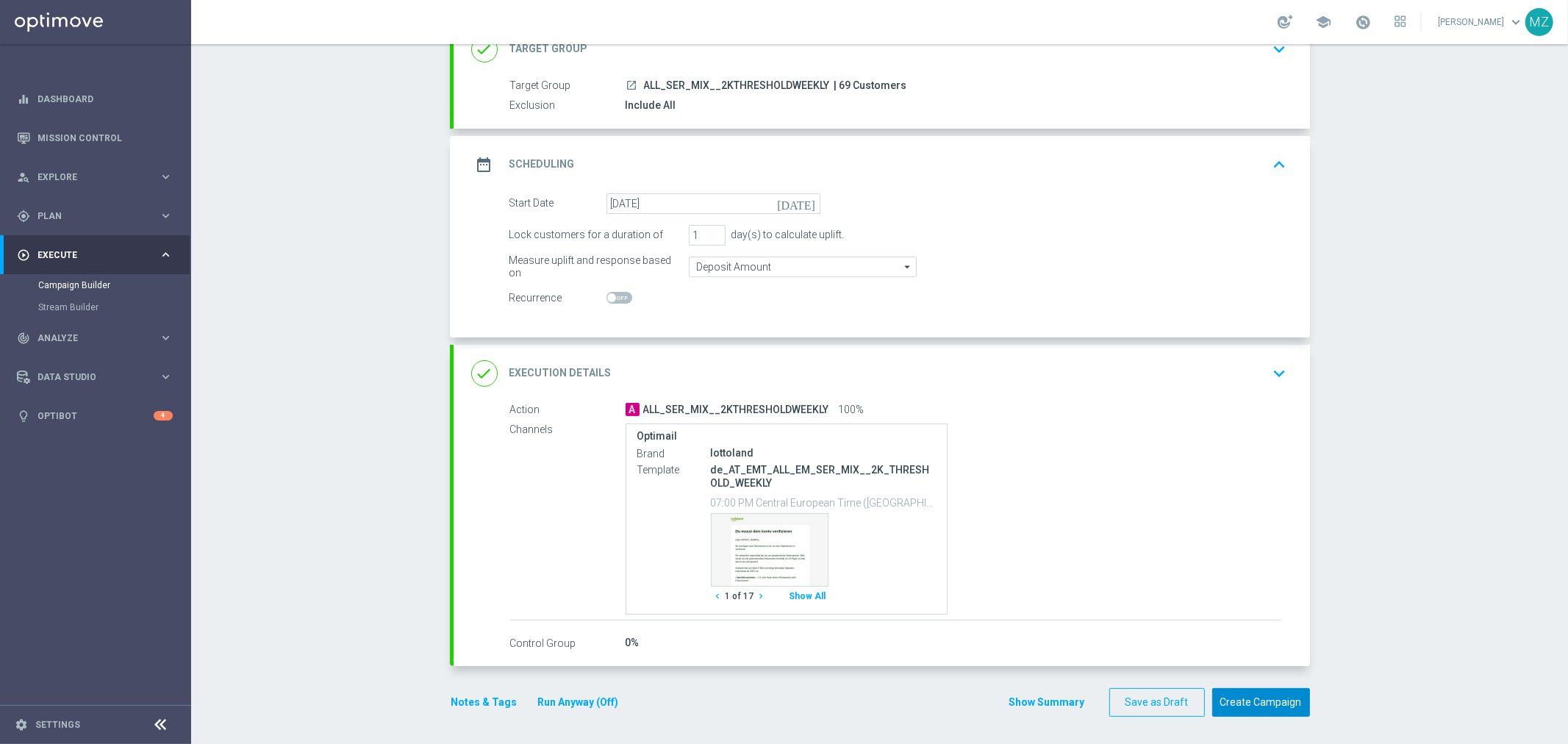
click at [1272, 700] on button "Create Campaign" at bounding box center [1261, 702] width 98 height 28
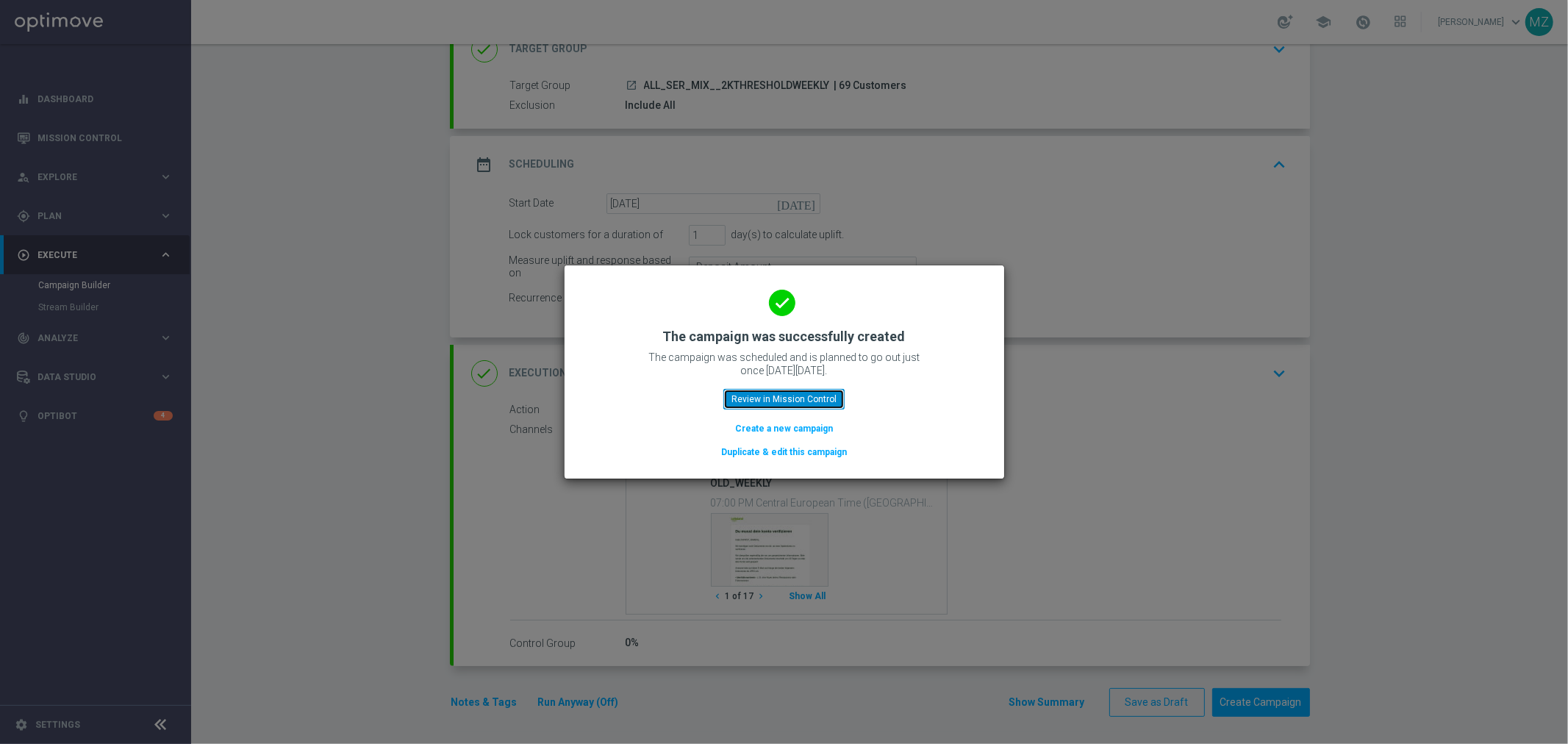
click at [831, 390] on button "Review in Mission Control" at bounding box center [784, 399] width 121 height 20
